Goal: Task Accomplishment & Management: Complete application form

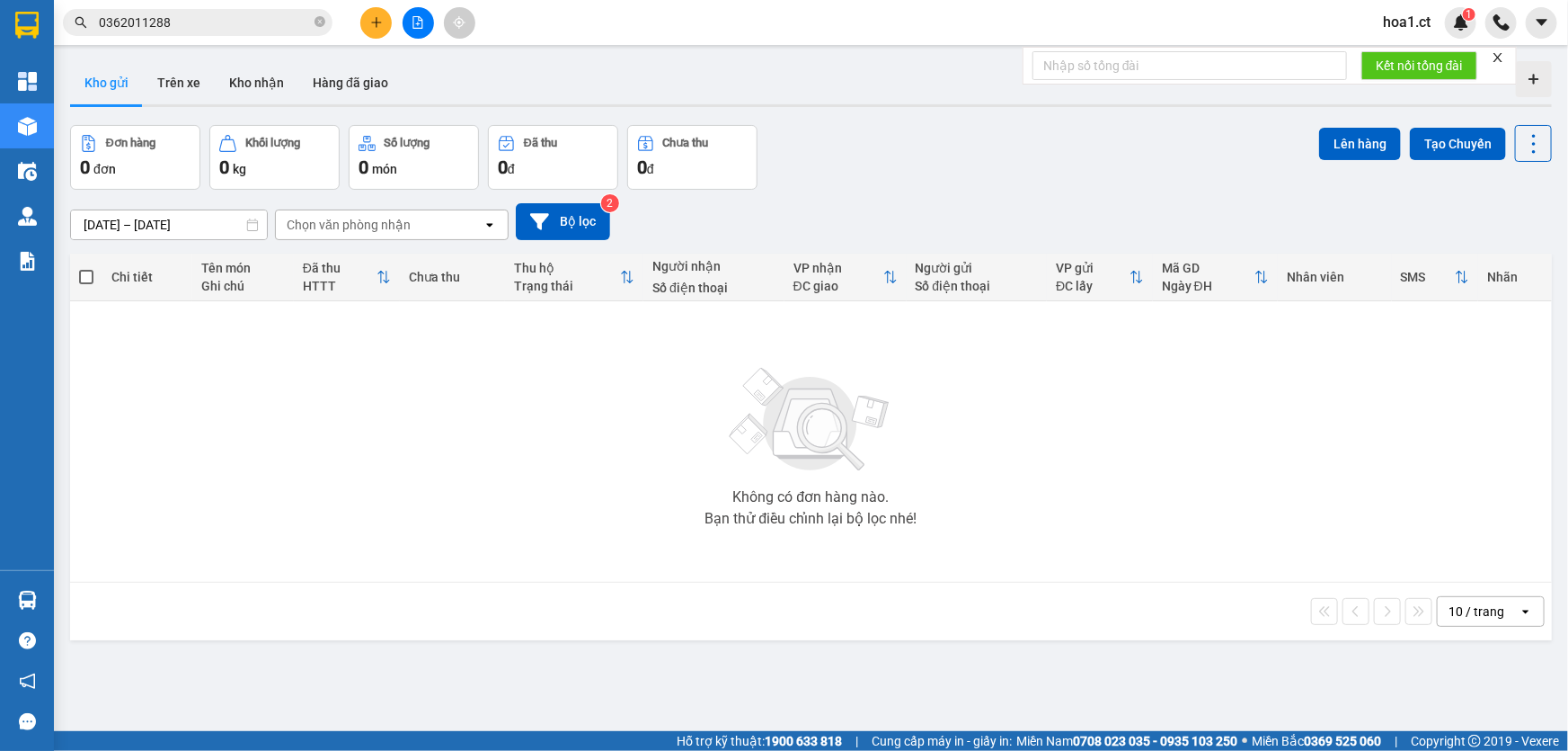
click at [381, 27] on icon "plus" at bounding box center [376, 22] width 12 height 12
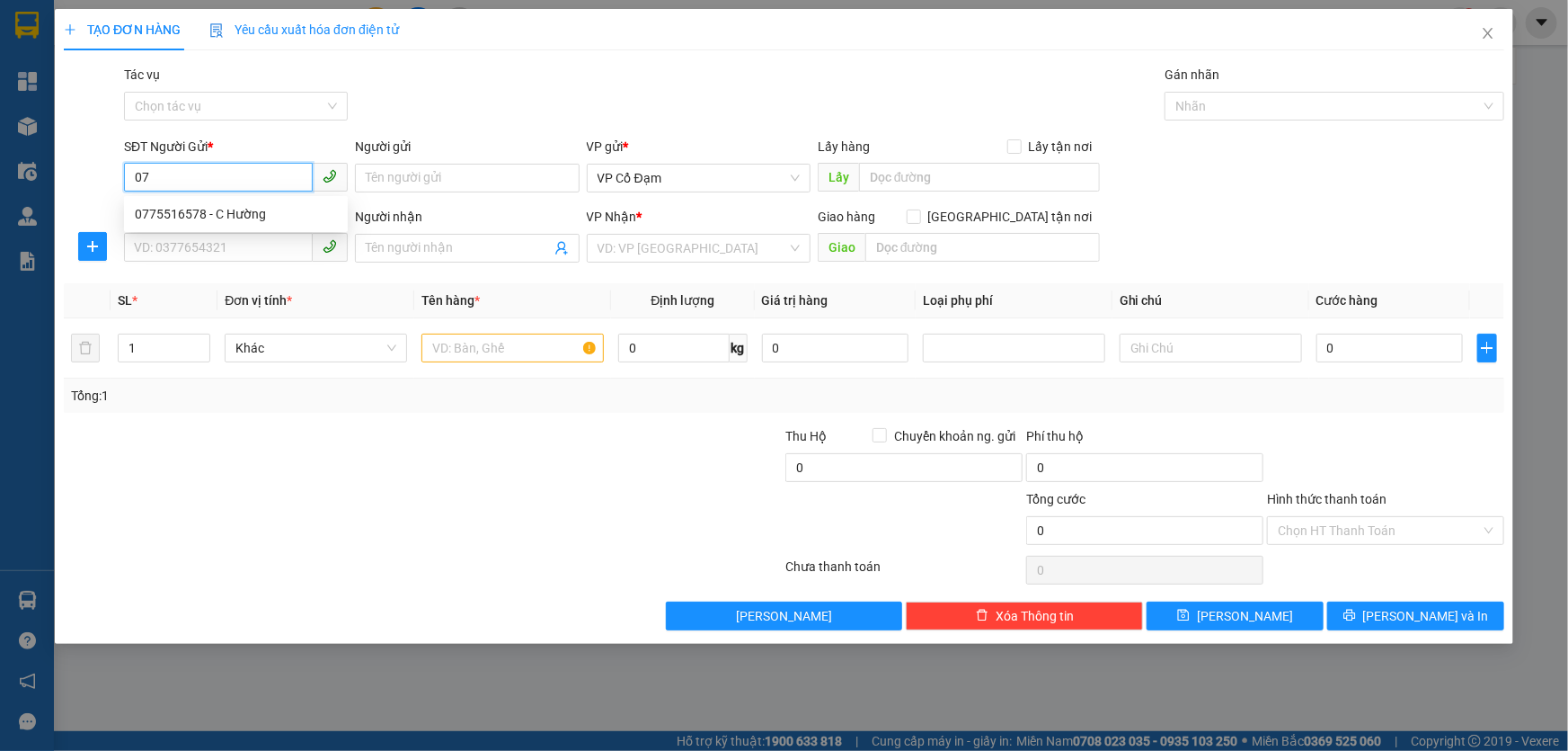
type input "0"
click at [217, 175] on input "0375173838" at bounding box center [218, 177] width 188 height 29
type input "0375173838"
click at [239, 242] on input "SĐT Người Nhận" at bounding box center [218, 247] width 188 height 29
type input "0889289696"
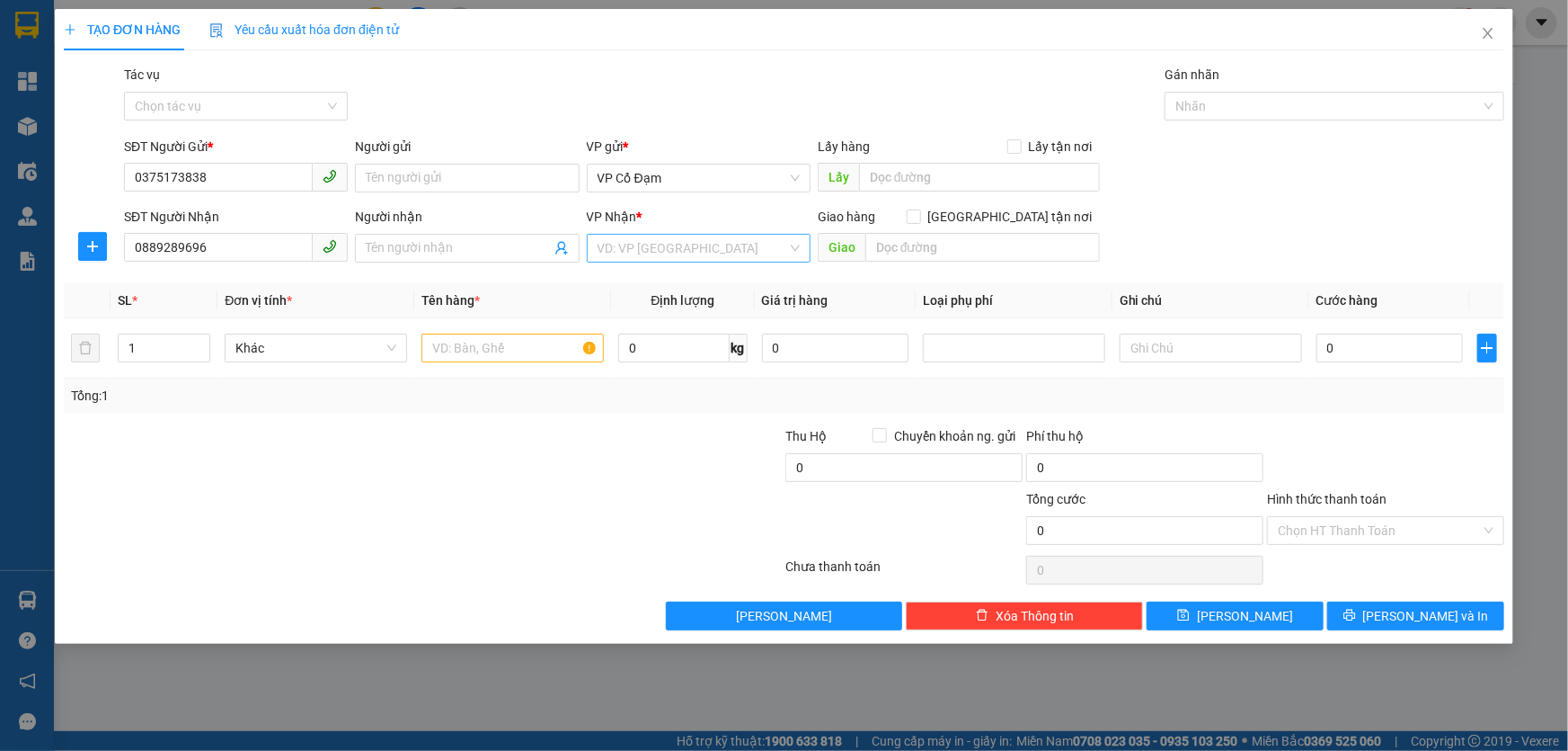
click at [712, 241] on input "search" at bounding box center [692, 248] width 189 height 27
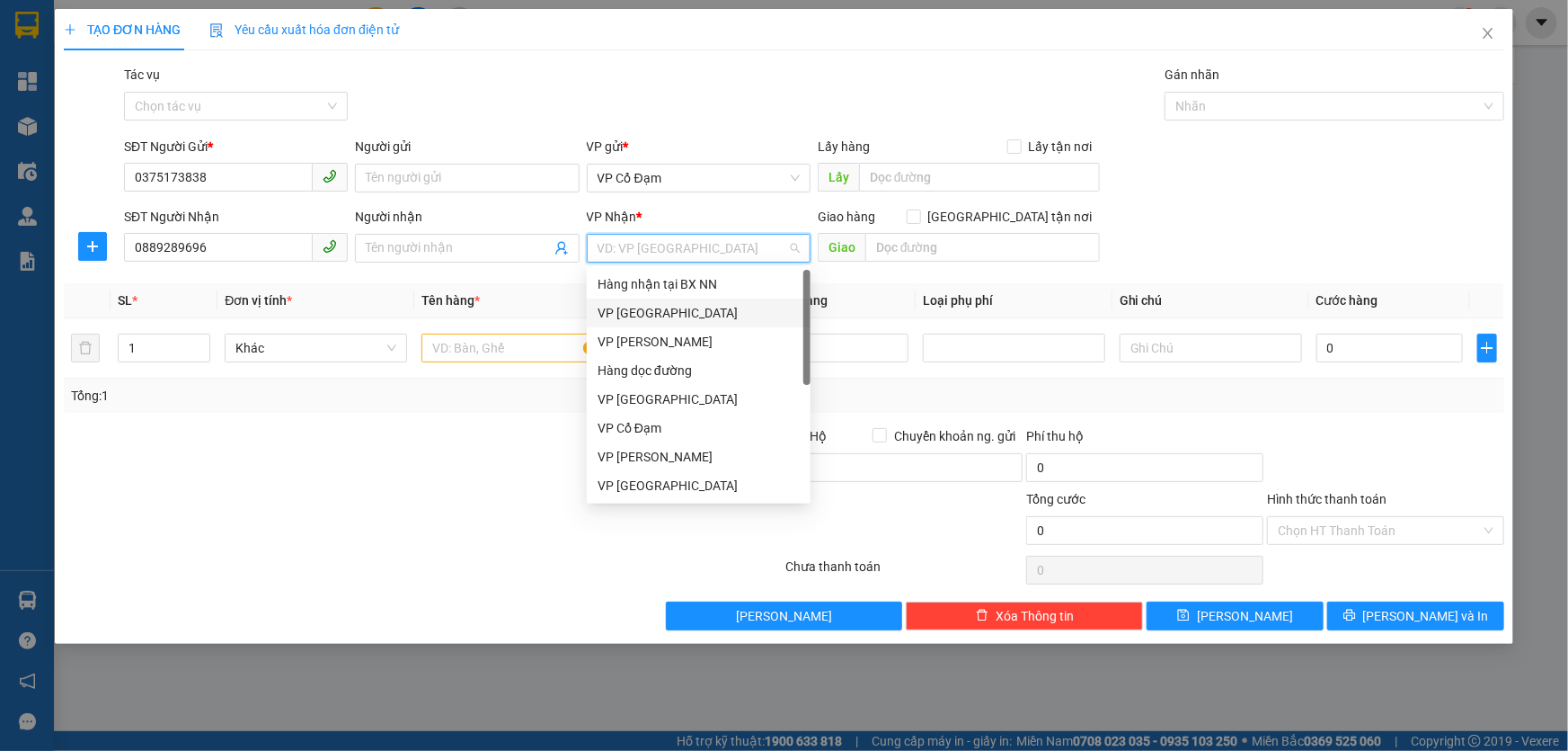
drag, startPoint x: 676, startPoint y: 307, endPoint x: 710, endPoint y: 293, distance: 36.8
click at [676, 306] on div "VP [GEOGRAPHIC_DATA]" at bounding box center [699, 313] width 203 height 20
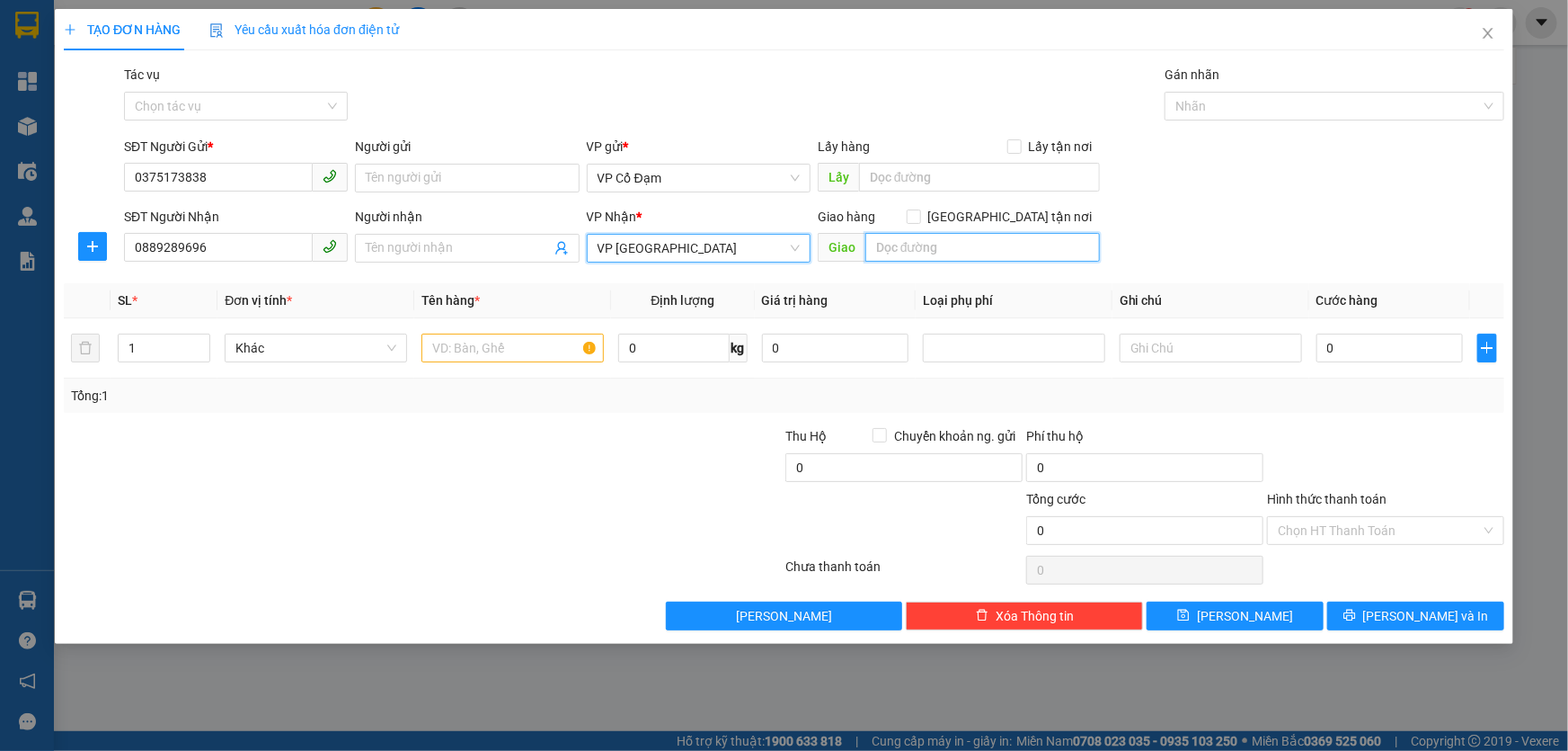
click at [925, 250] on input "text" at bounding box center [982, 247] width 234 height 29
type input "VP [GEOGRAPHIC_DATA]"
click at [1187, 208] on div "SĐT Người Nhận 0889289696 Người nhận Tên người nhận VP Nhận * VP [PERSON_NAME] …" at bounding box center [814, 238] width 1387 height 63
click at [472, 346] on input "text" at bounding box center [512, 348] width 183 height 29
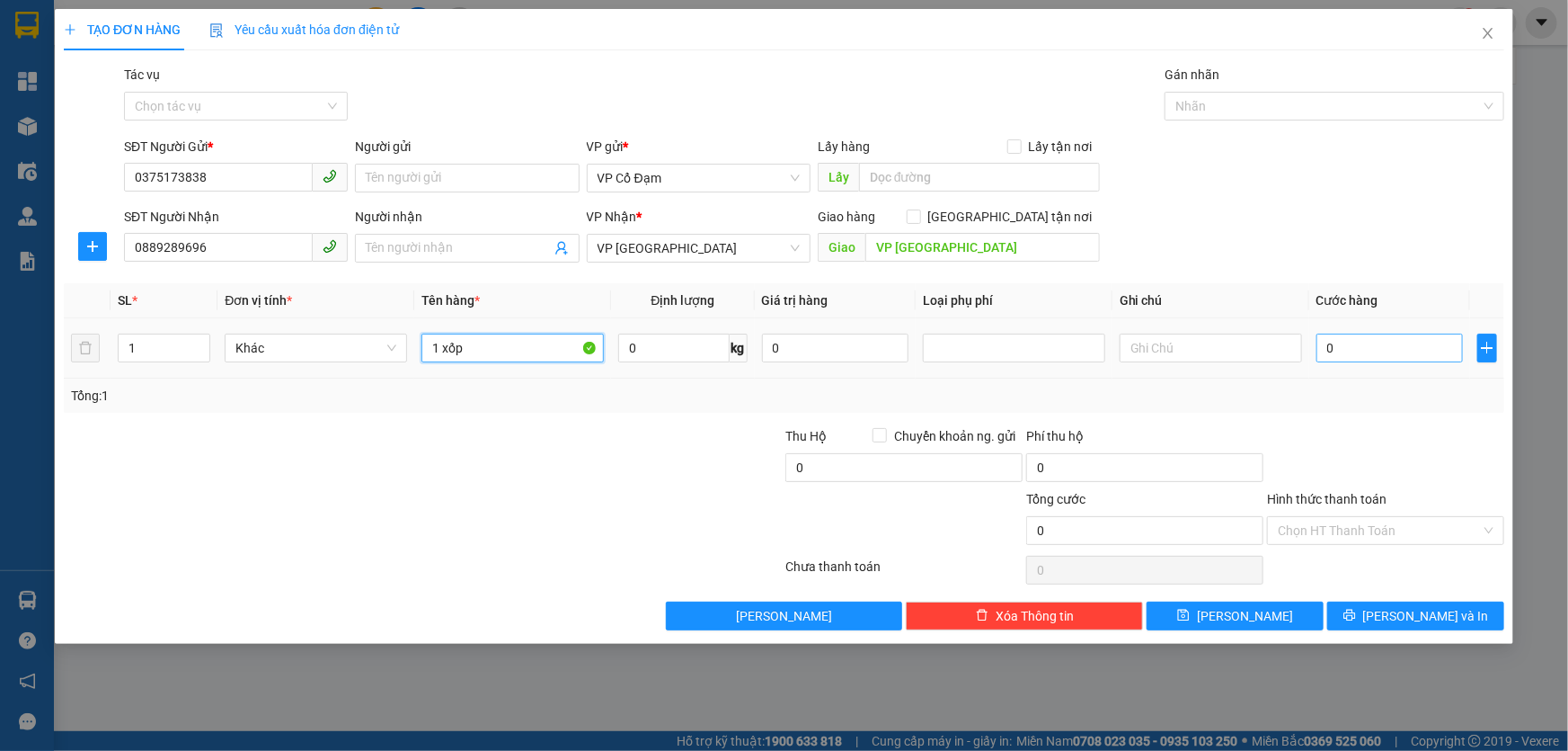
type input "1 xốp"
click at [1369, 353] on input "0" at bounding box center [1389, 348] width 146 height 29
type input "4"
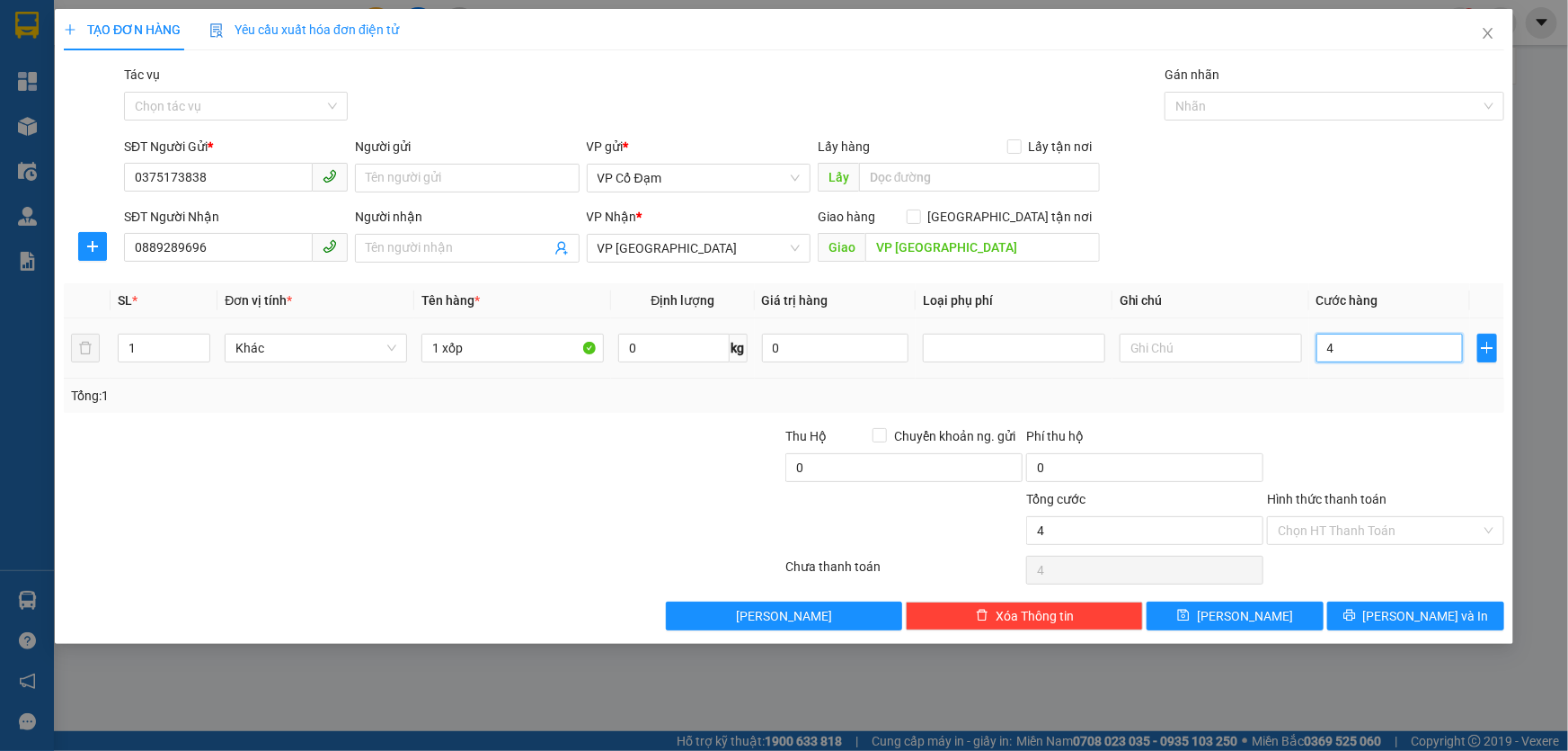
type input "40"
type input "40.000"
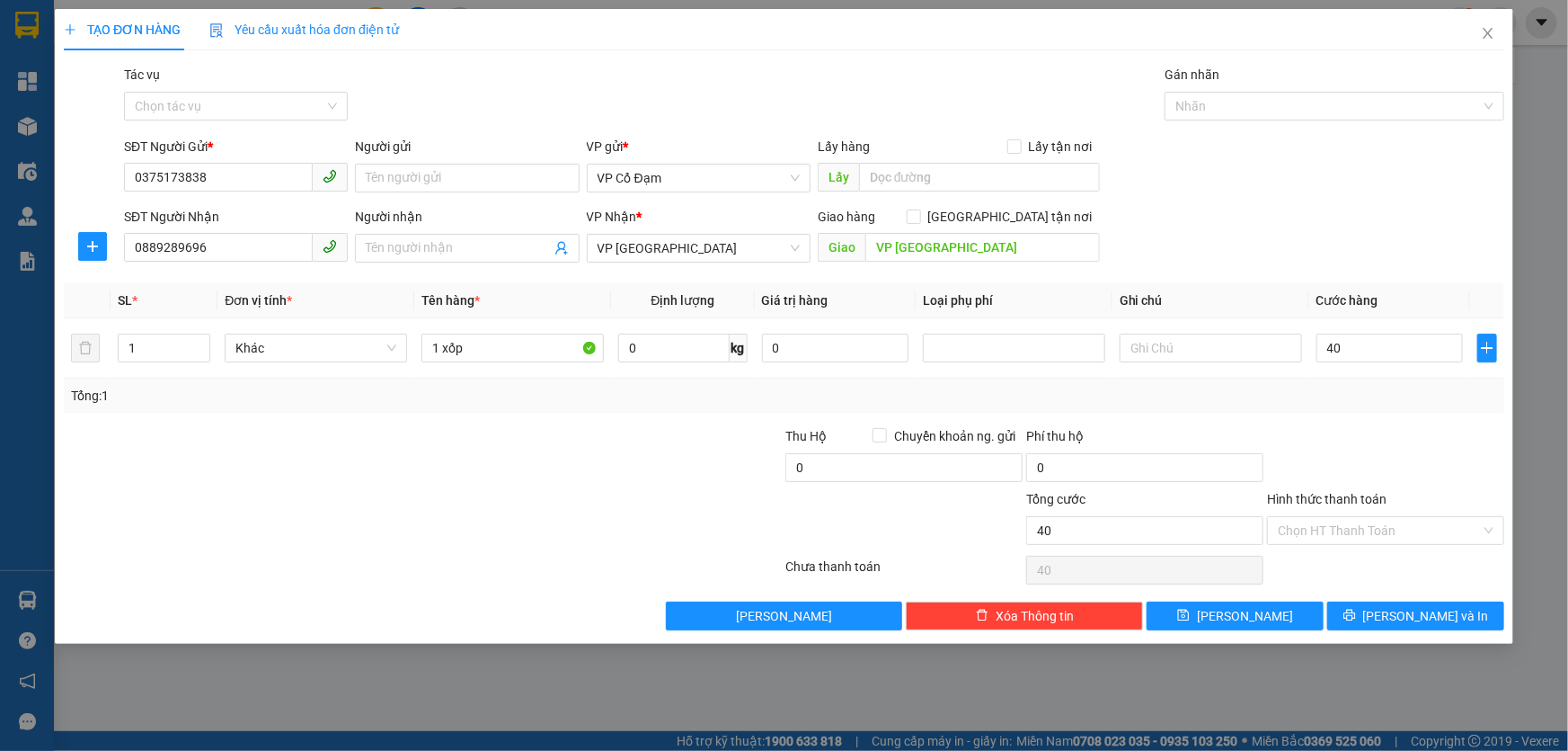
type input "40.000"
click at [1378, 202] on form "SĐT Người Gửi * 0375173838 Người gửi Tên người gửi VP gửi * VP Cổ Đạm Lấy hàng …" at bounding box center [784, 203] width 1441 height 133
click at [1282, 629] on button "[PERSON_NAME]" at bounding box center [1235, 616] width 177 height 29
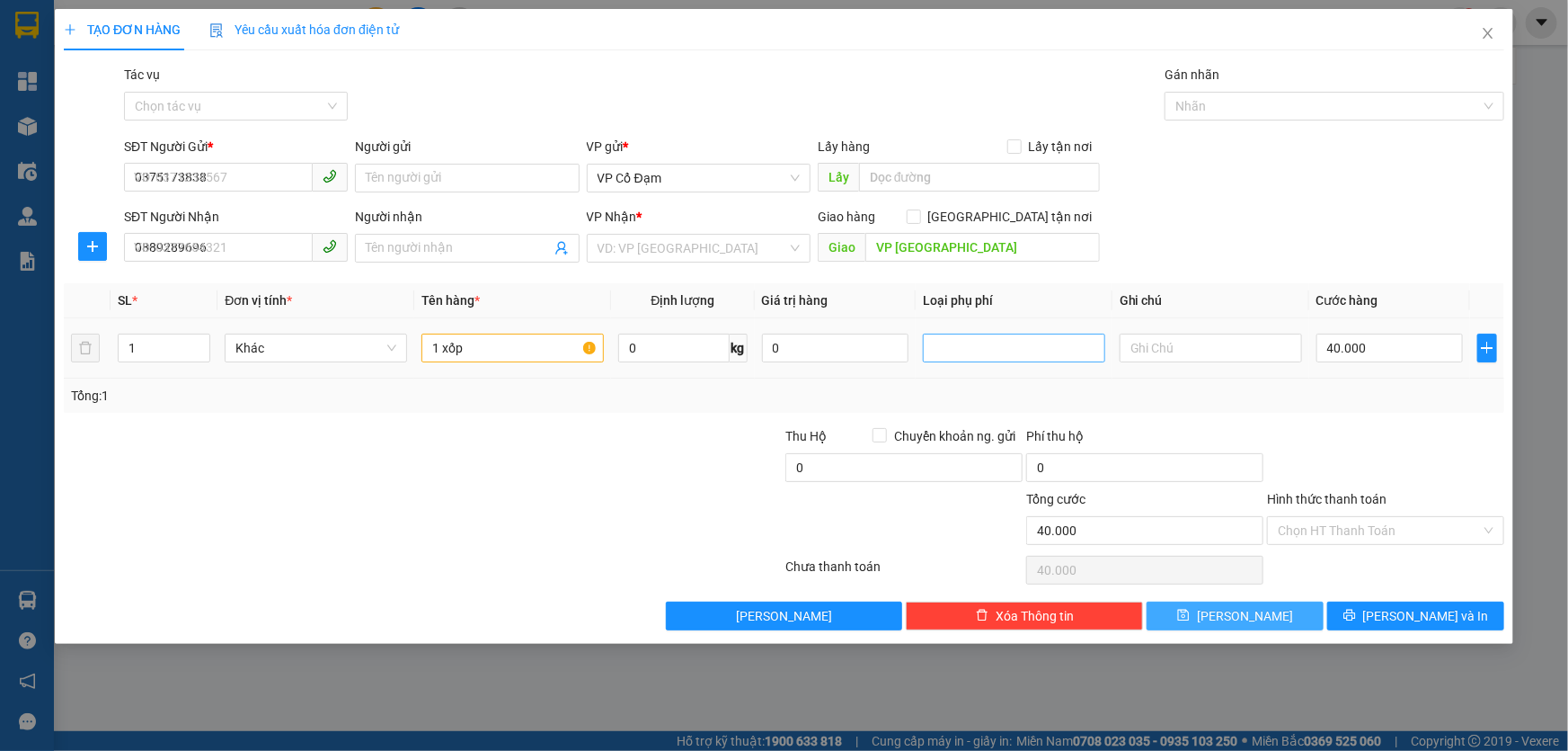
type input "0"
